Goal: Information Seeking & Learning: Learn about a topic

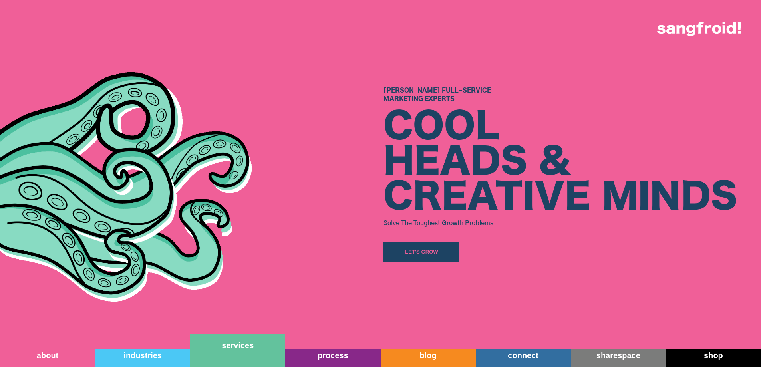
click at [249, 359] on link "services" at bounding box center [237, 350] width 95 height 33
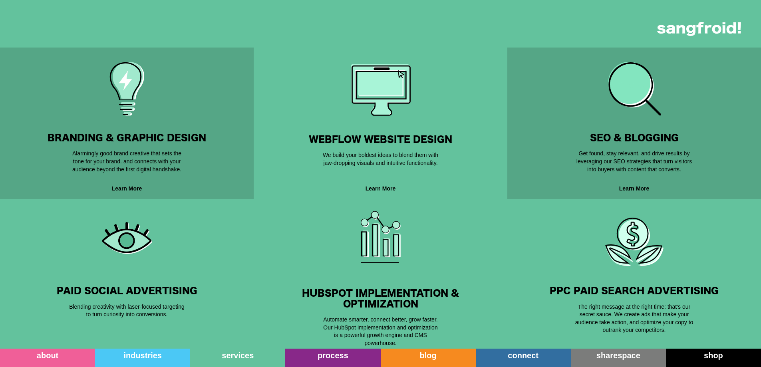
scroll to position [360, 0]
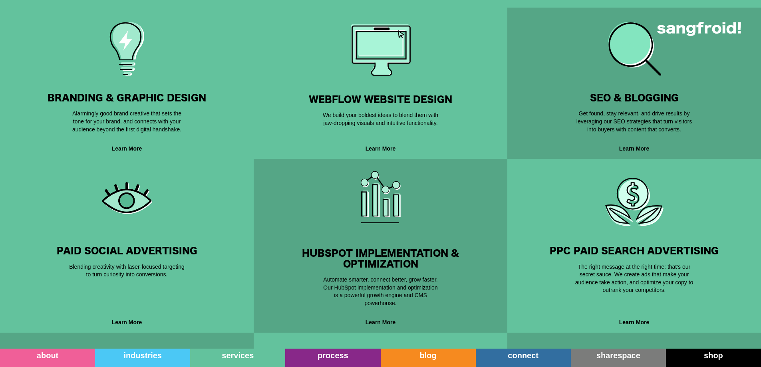
click at [167, 94] on h3 "BRANDING & GRAPHIC DESIGN" at bounding box center [127, 98] width 228 height 10
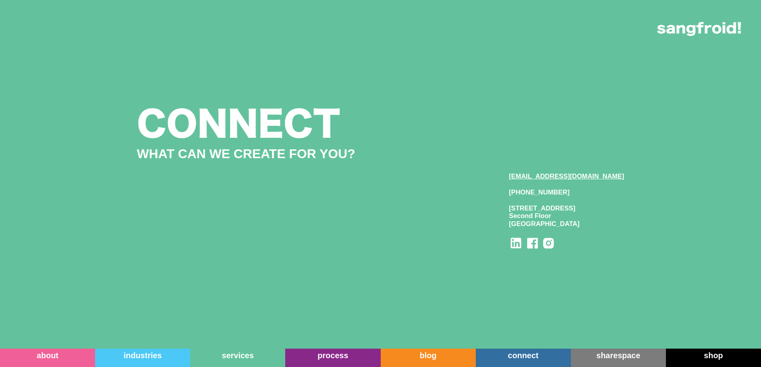
scroll to position [2118, 0]
click at [330, 349] on div "process" at bounding box center [332, 346] width 95 height 10
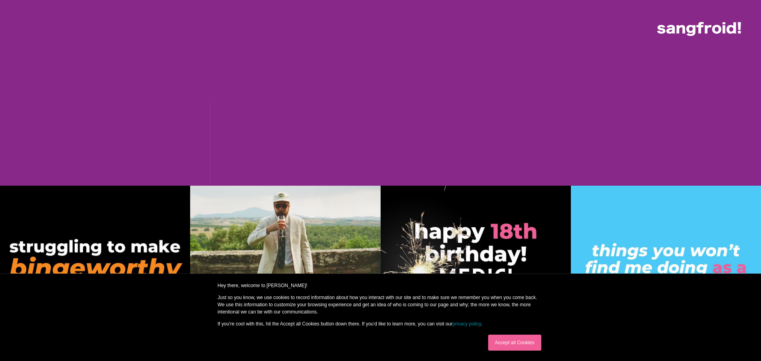
scroll to position [6581, 0]
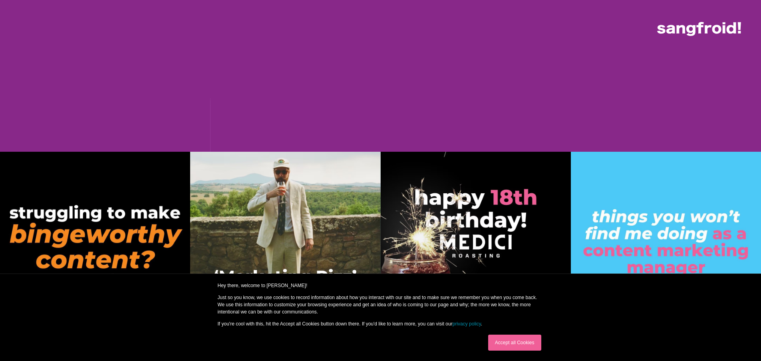
drag, startPoint x: 767, startPoint y: 265, endPoint x: 767, endPoint y: 359, distance: 93.9
click at [530, 345] on link "Accept all Cookies" at bounding box center [514, 343] width 53 height 16
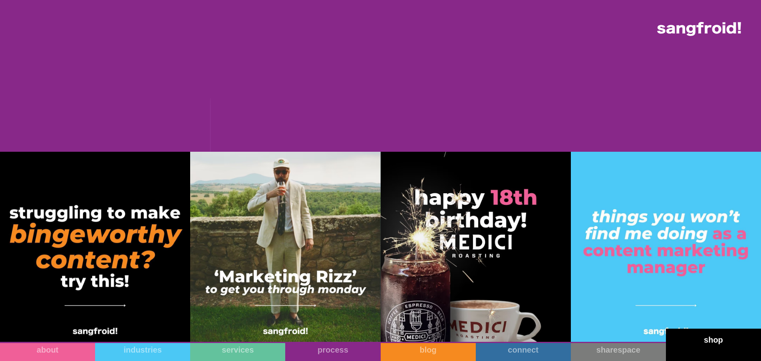
click at [706, 349] on link "shop" at bounding box center [713, 345] width 95 height 32
